Goal: Task Accomplishment & Management: Use online tool/utility

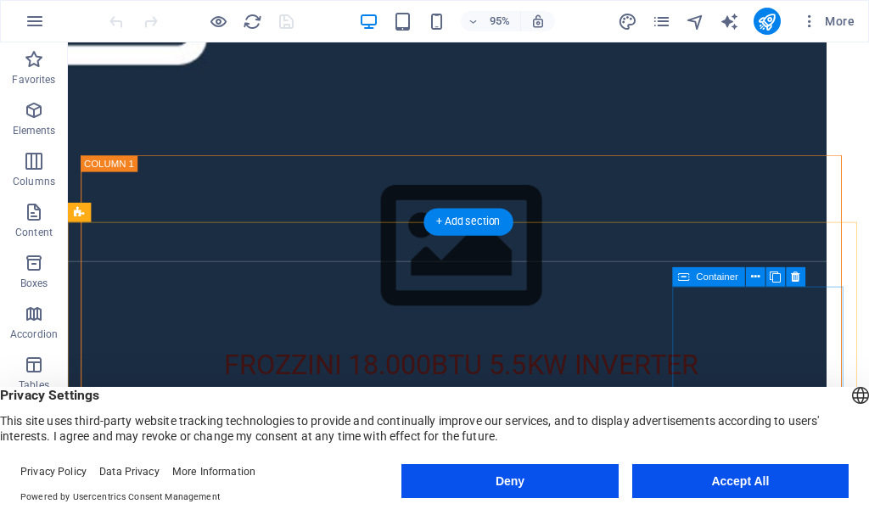
scroll to position [340, 0]
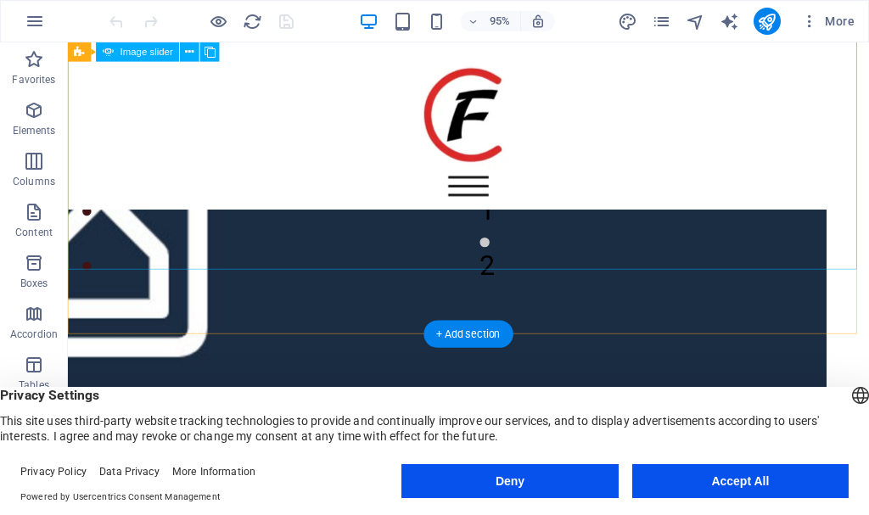
click at [502, 258] on button "2" at bounding box center [507, 253] width 10 height 10
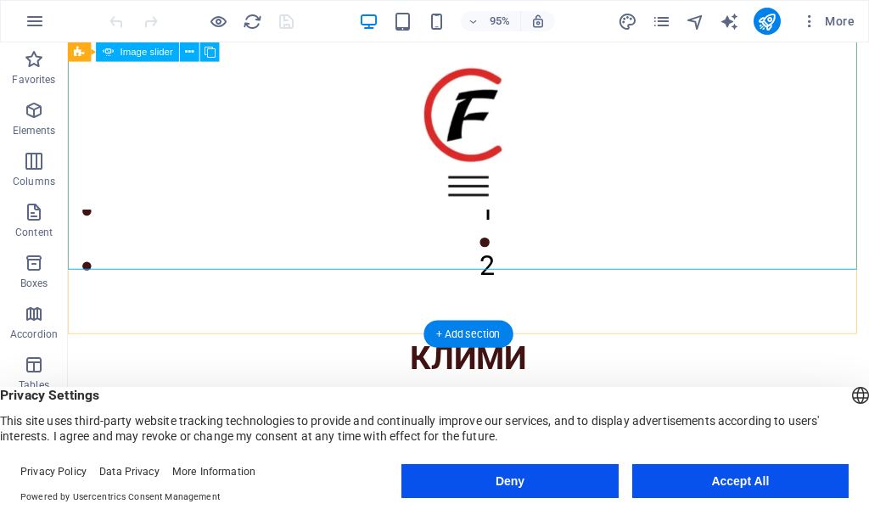
click at [502, 200] on button "1" at bounding box center [507, 195] width 10 height 10
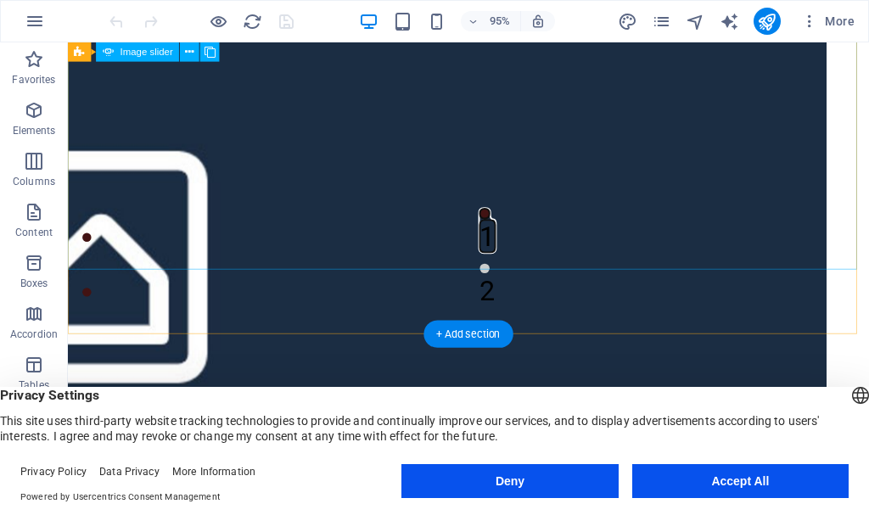
scroll to position [0, 0]
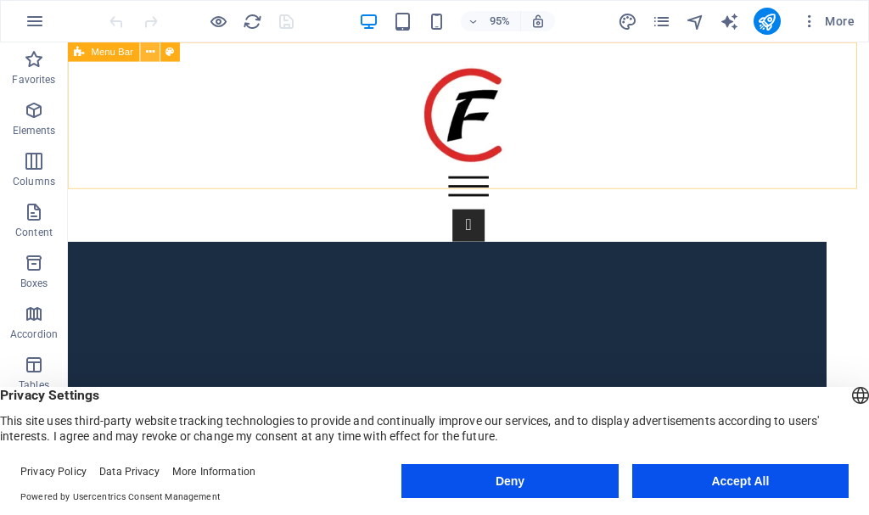
click at [149, 48] on icon at bounding box center [150, 51] width 8 height 17
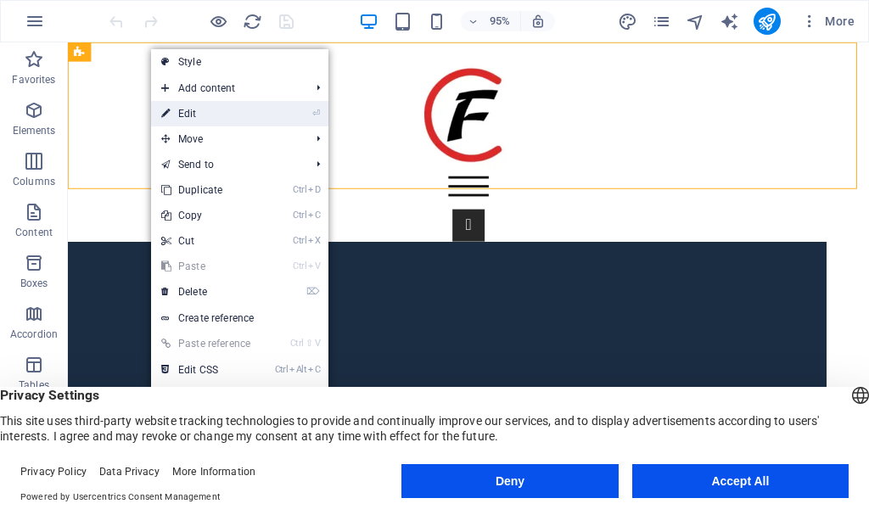
click at [237, 115] on link "⏎ Edit" at bounding box center [208, 113] width 114 height 25
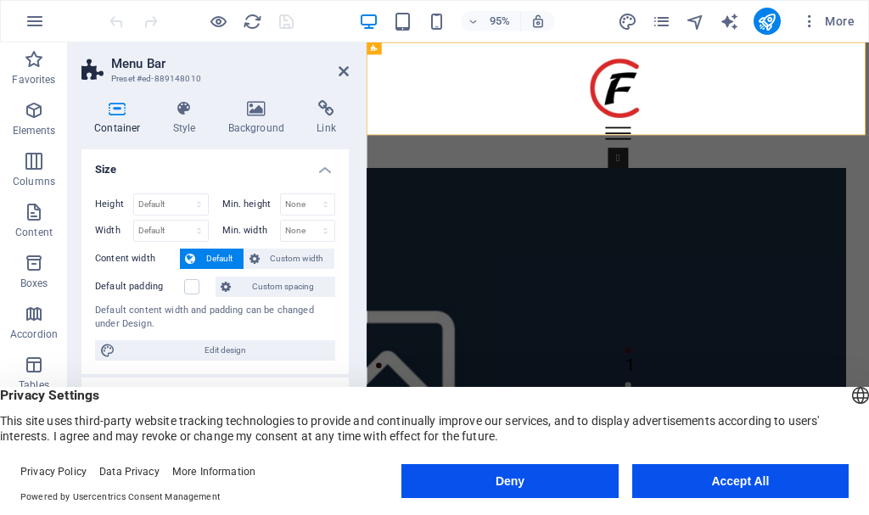
click at [185, 114] on icon at bounding box center [184, 108] width 48 height 17
select select "rem"
select select "preset-menu-v2-trigger"
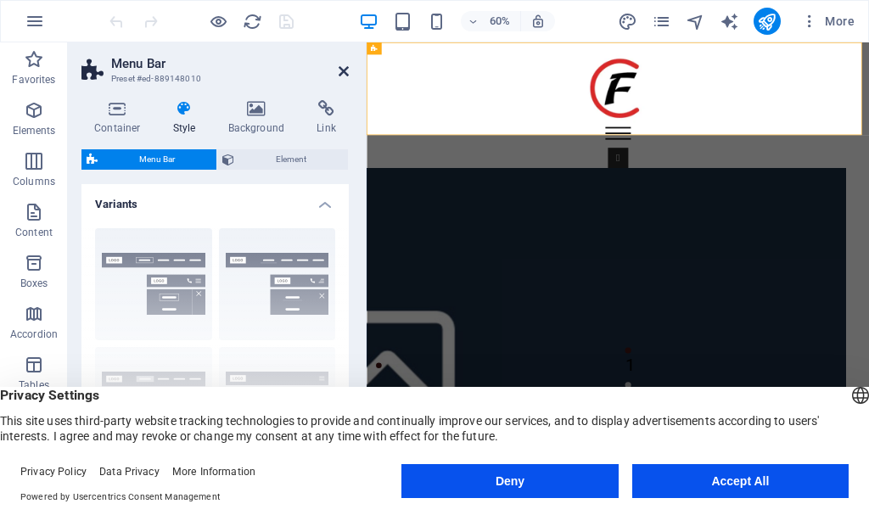
click at [350, 69] on aside "Menu Bar Preset #ed-889148010 Container Style Background Link Size Height Defau…" at bounding box center [217, 265] width 299 height 446
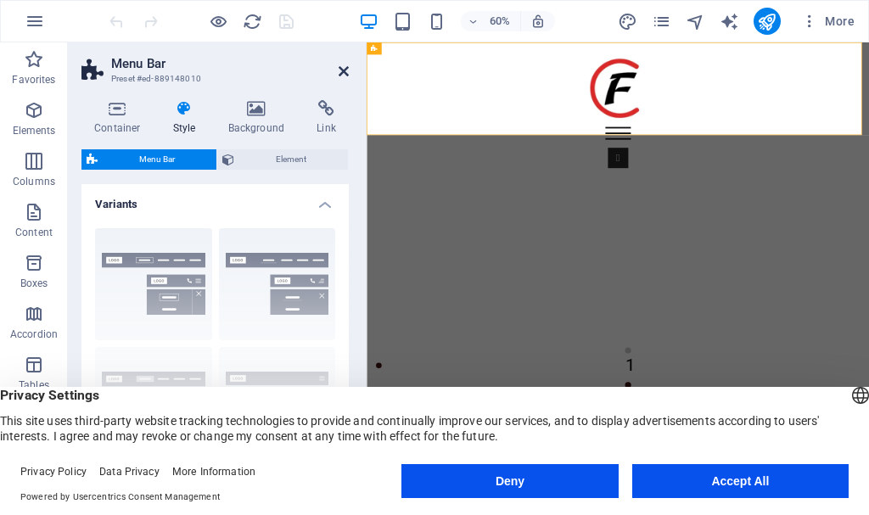
click at [343, 70] on icon at bounding box center [344, 72] width 10 height 14
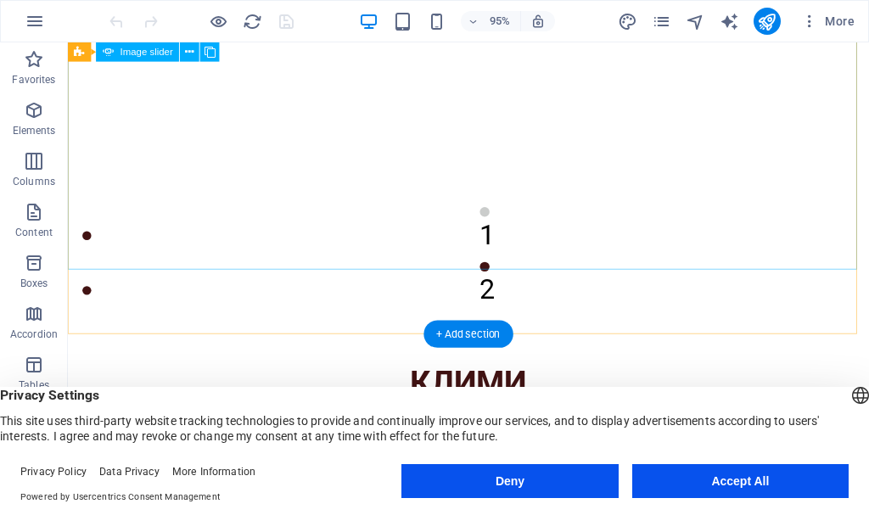
scroll to position [340, 0]
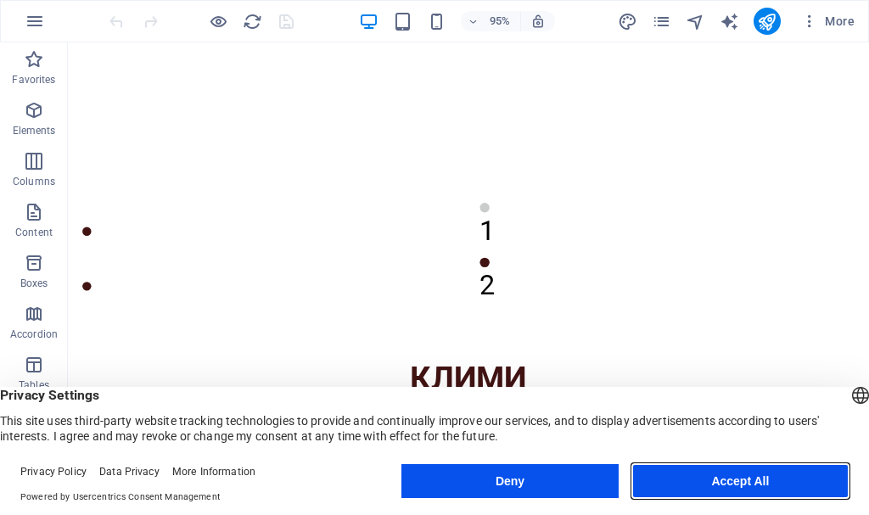
click at [688, 488] on button "Accept All" at bounding box center [741, 481] width 216 height 34
